Goal: Task Accomplishment & Management: Manage account settings

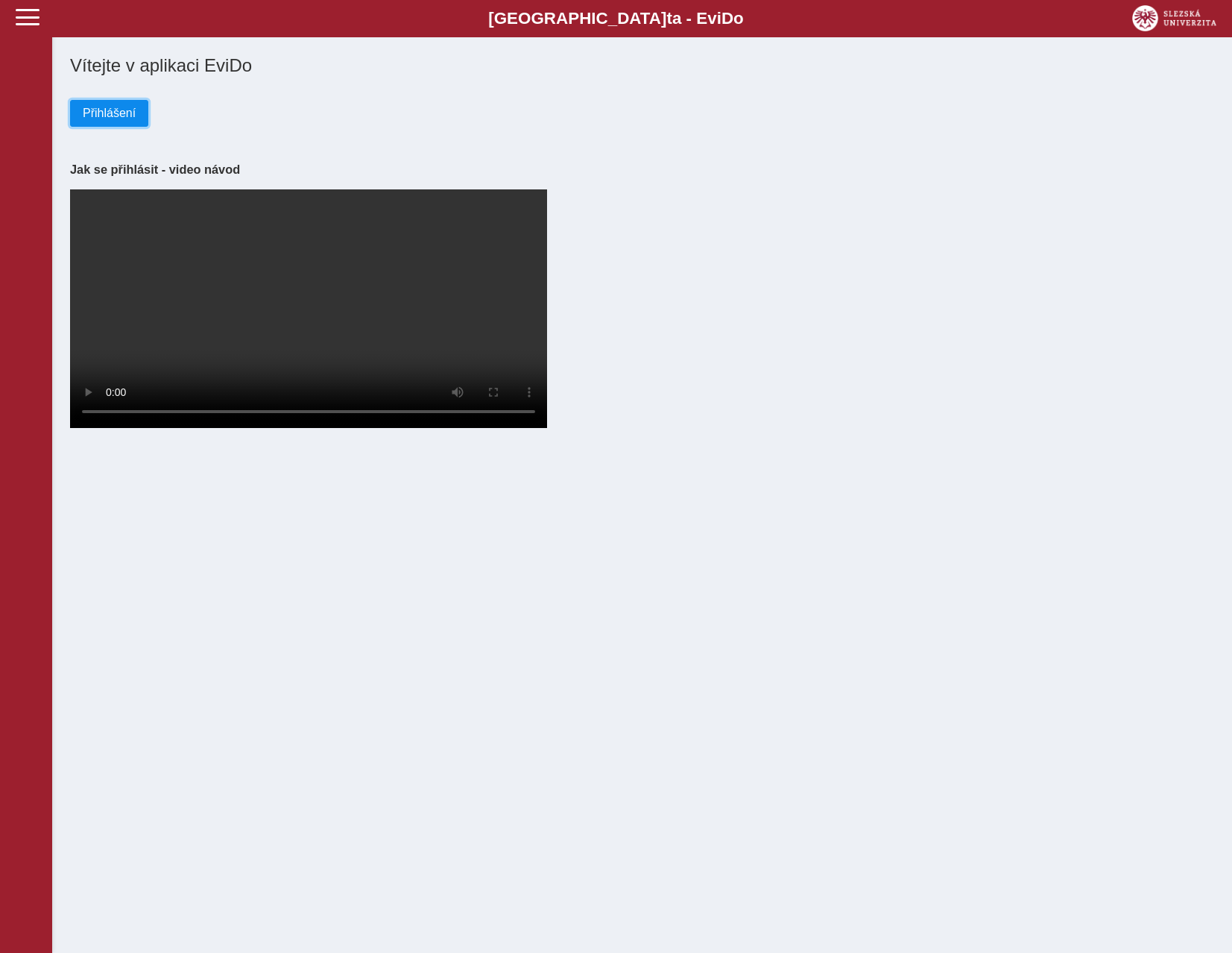
click at [82, 105] on button "Přihlášení" at bounding box center [109, 113] width 79 height 27
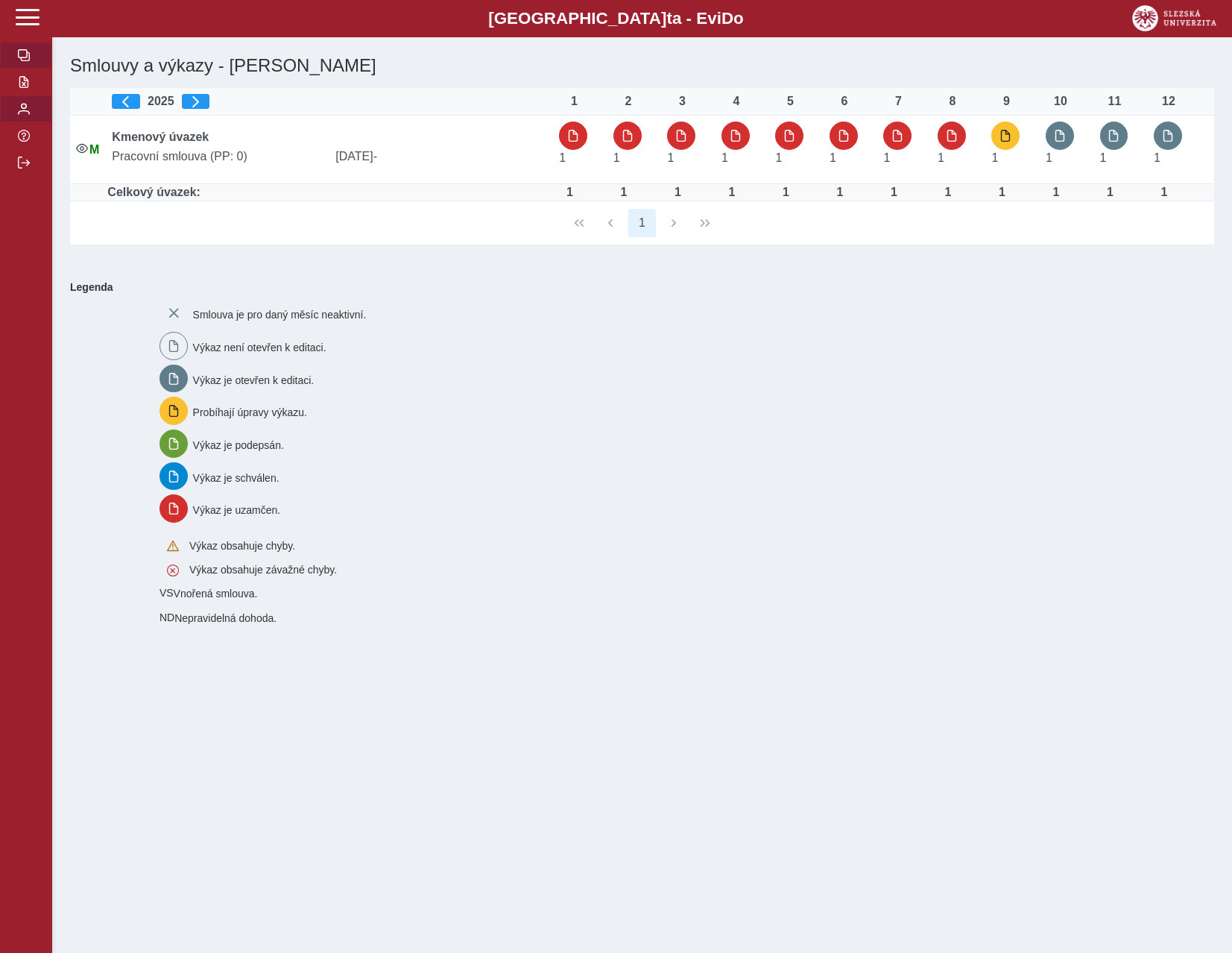
click at [21, 115] on span "button" at bounding box center [23, 108] width 12 height 12
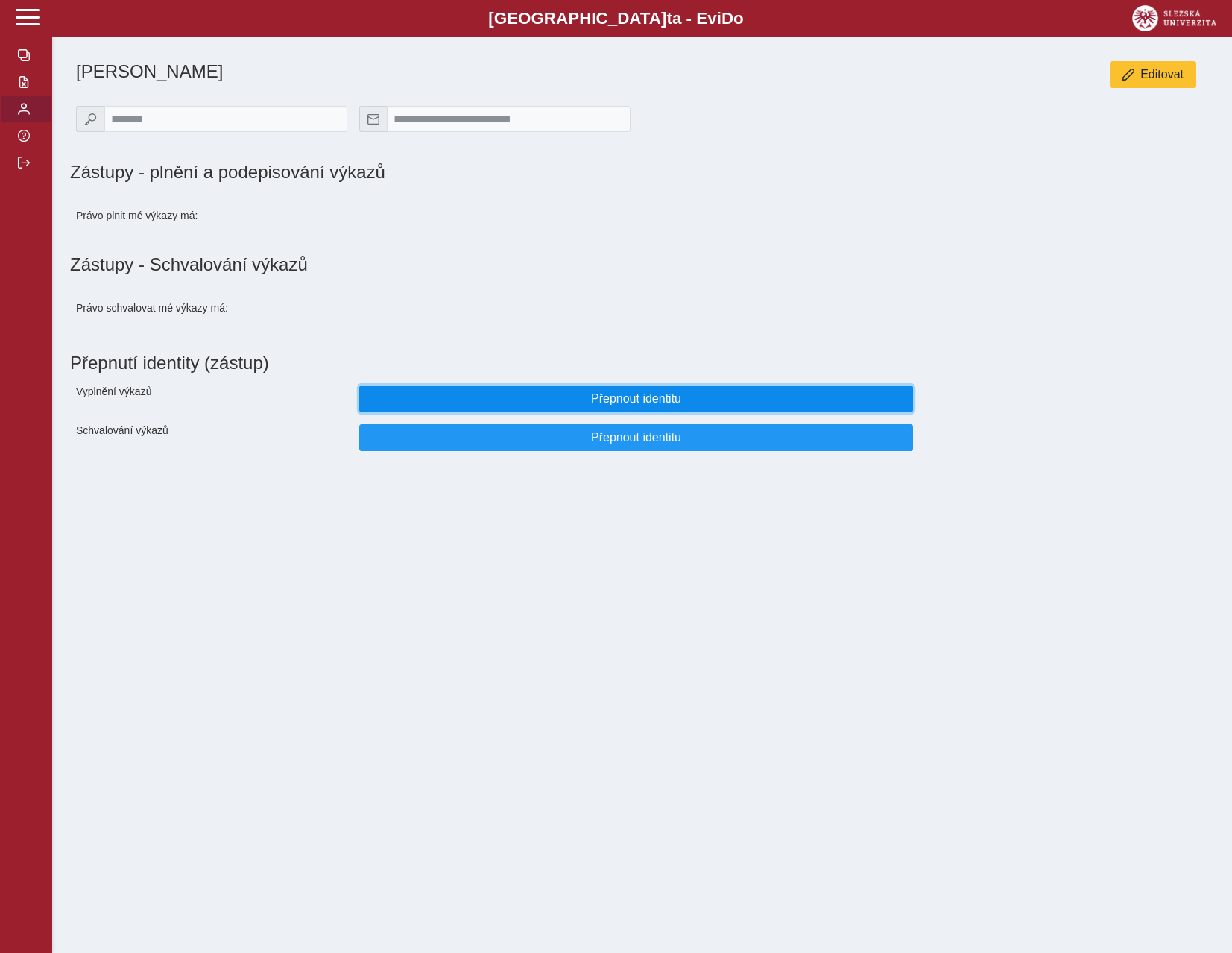
click at [559, 405] on span "Přepnout identitu" at bounding box center [636, 398] width 529 height 13
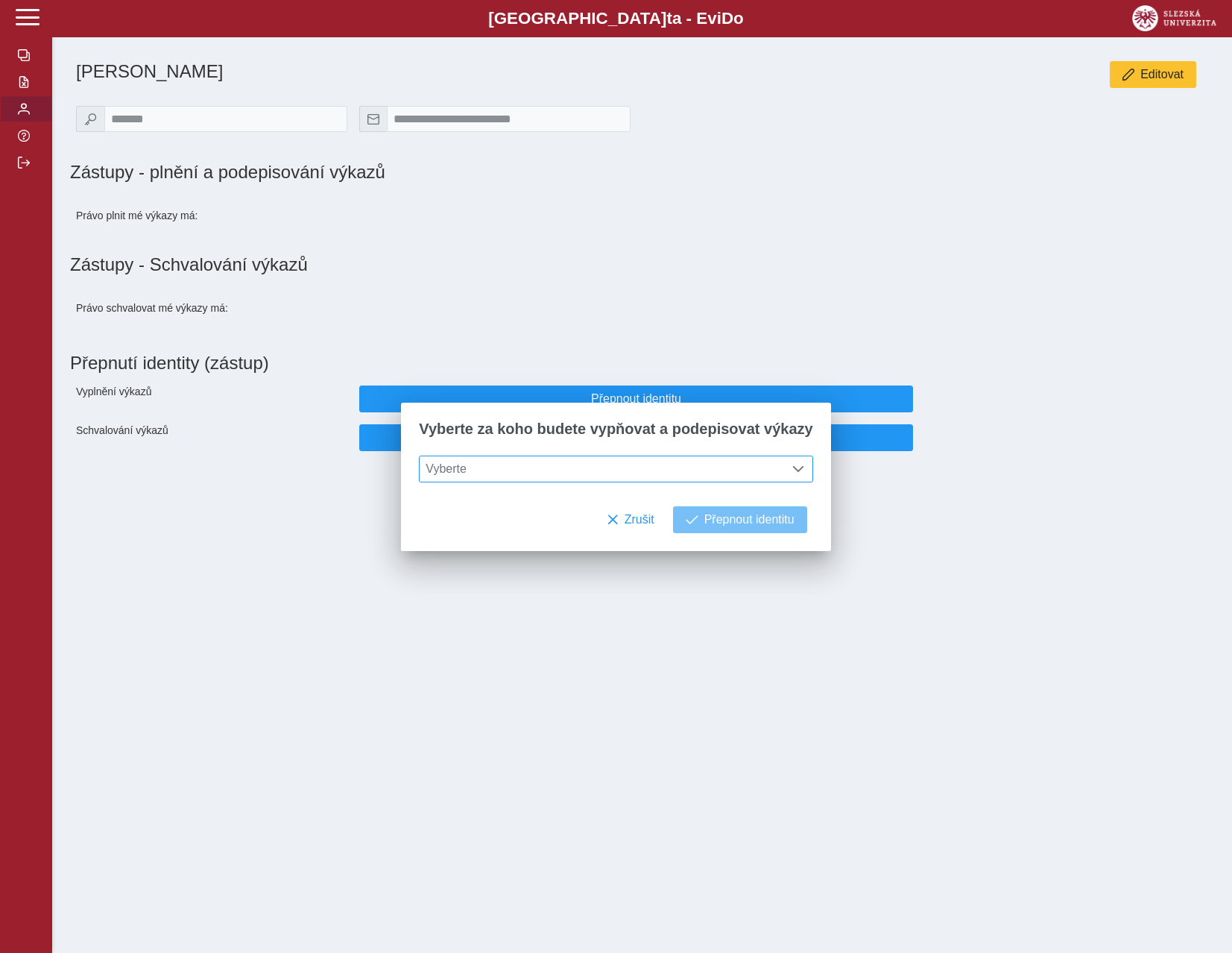
click at [581, 461] on span "Vyberte" at bounding box center [602, 469] width 365 height 26
click at [541, 547] on li "prof. PhDr. Irena Korbelářová Dr." at bounding box center [616, 541] width 392 height 26
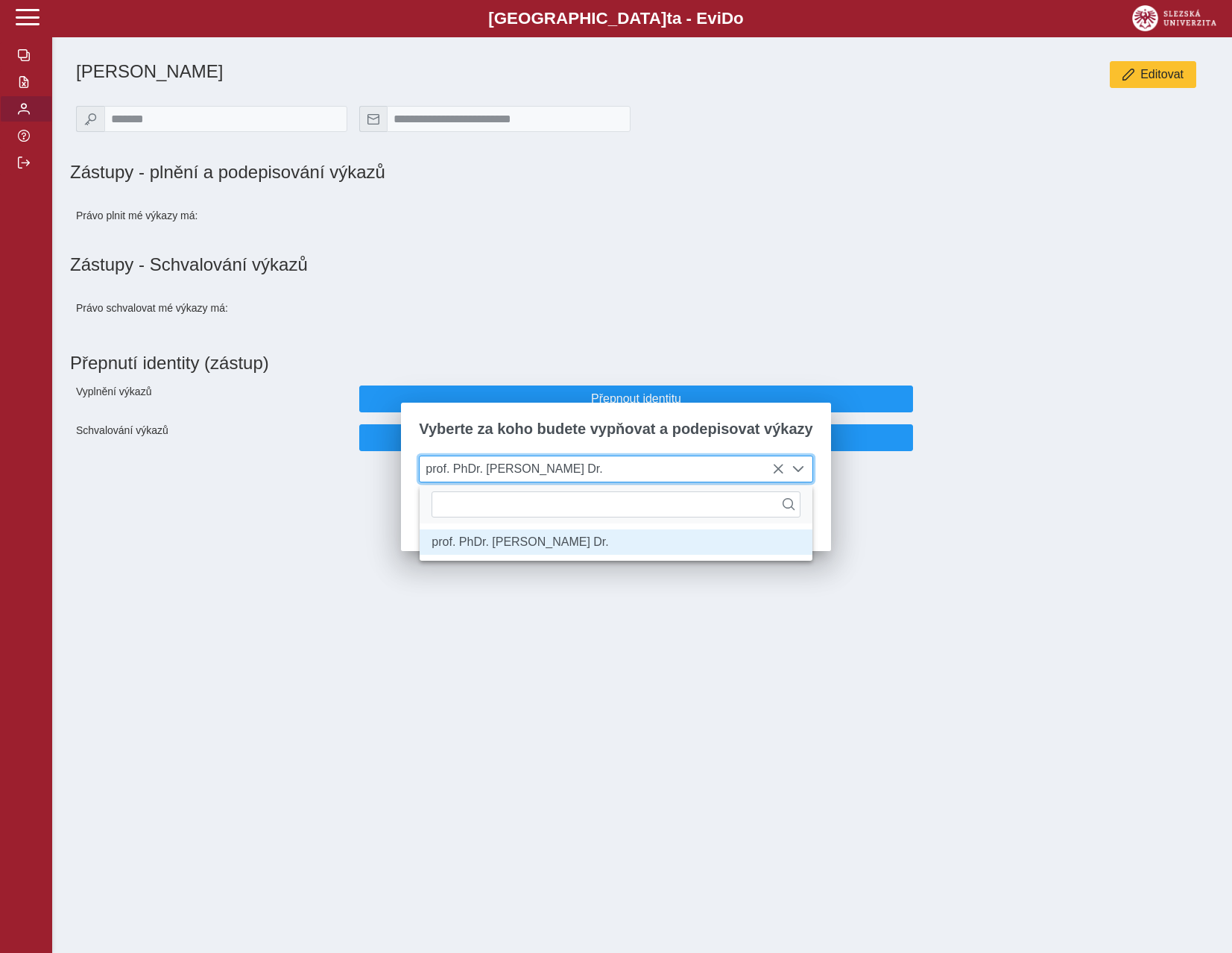
scroll to position [9, 61]
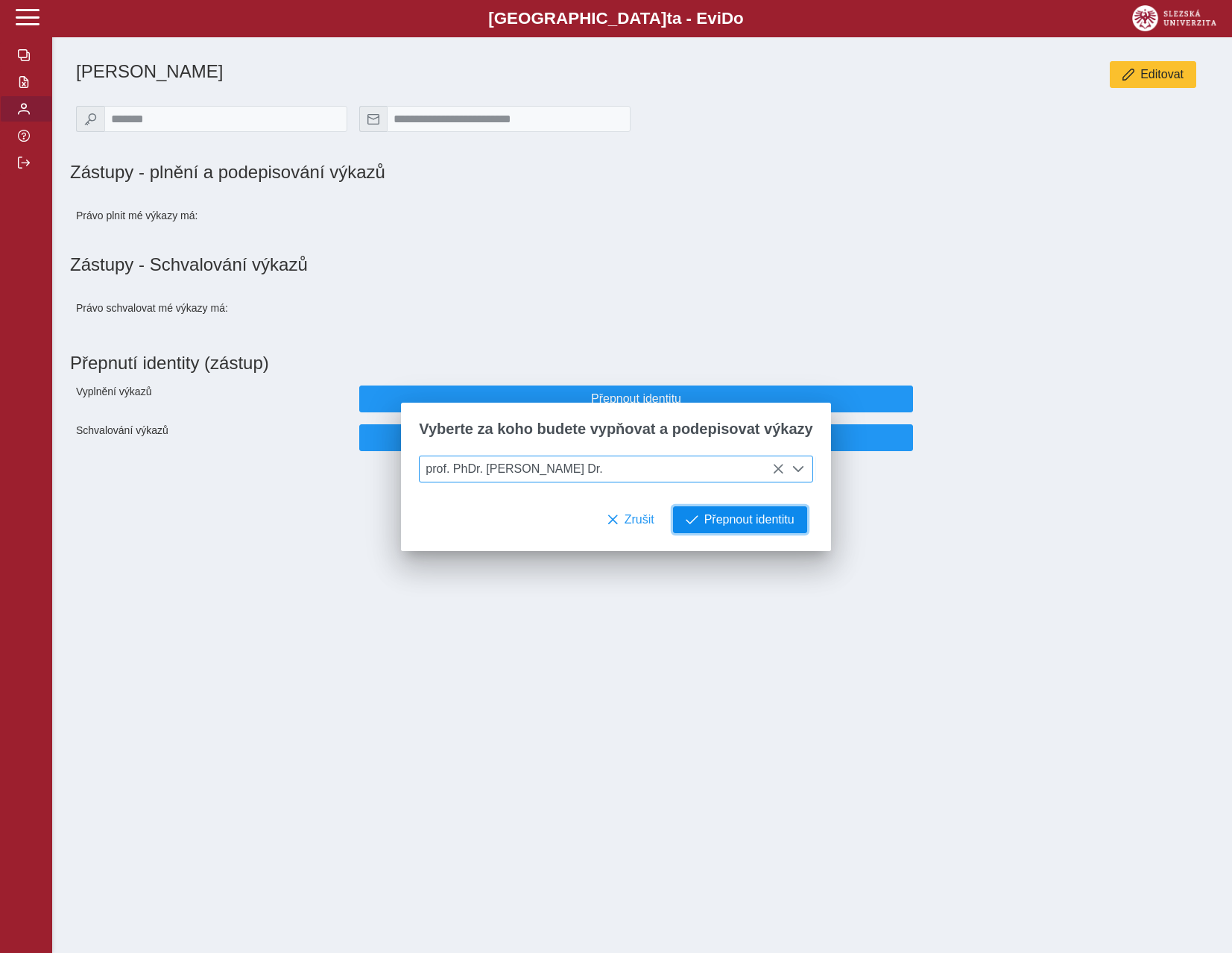
click at [747, 524] on span "Přepnout identitu" at bounding box center [750, 519] width 90 height 13
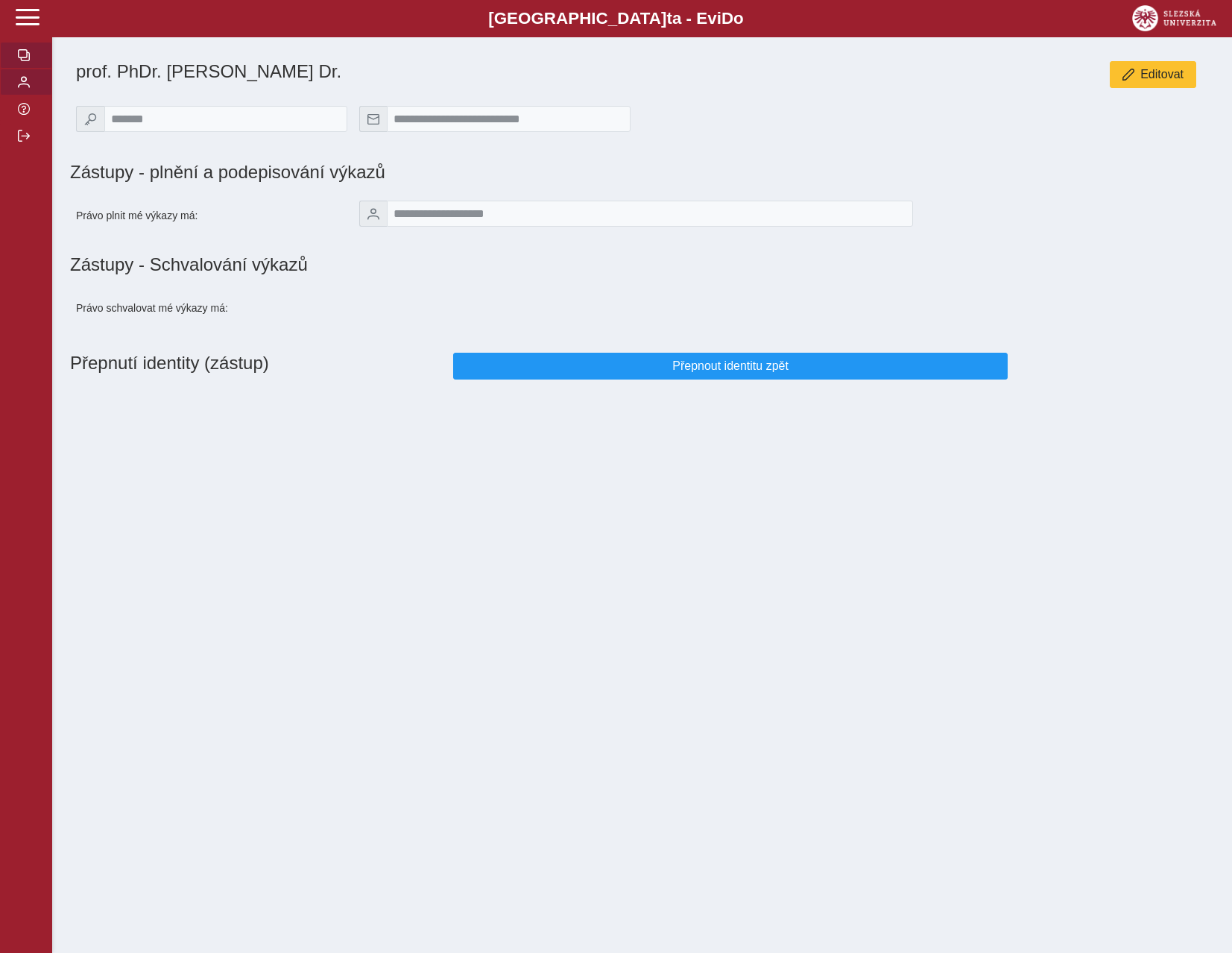
click at [26, 68] on button "button" at bounding box center [26, 55] width 52 height 27
